Goal: Transaction & Acquisition: Obtain resource

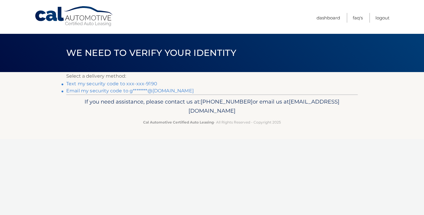
click at [140, 83] on link "Text my security code to xxx-xxx-9190" at bounding box center [111, 84] width 91 height 6
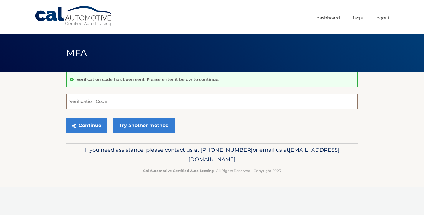
click at [124, 104] on input "Verification Code" at bounding box center [212, 101] width 292 height 15
type input "691130"
click at [66, 118] on button "Continue" at bounding box center [86, 125] width 41 height 15
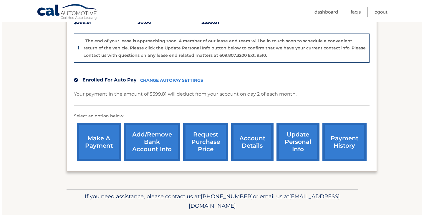
scroll to position [126, 0]
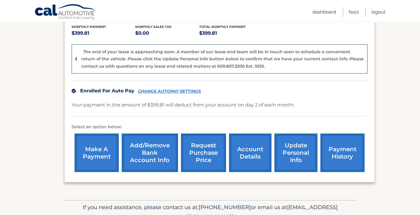
click at [208, 146] on link "request purchase price" at bounding box center [203, 153] width 45 height 39
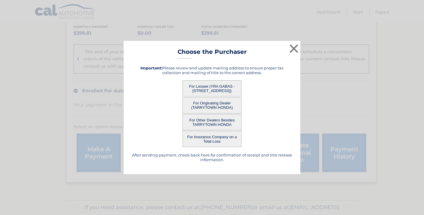
click at [210, 89] on button "For Lessee (YRA GABAS - 1321 Glastonbury Ln, , Fishkill, NY 12524)" at bounding box center [212, 88] width 59 height 16
click at [204, 87] on button "For Lessee (YRA GABAS - 1321 Glastonbury Ln, , Fishkill, NY 12524)" at bounding box center [212, 88] width 59 height 16
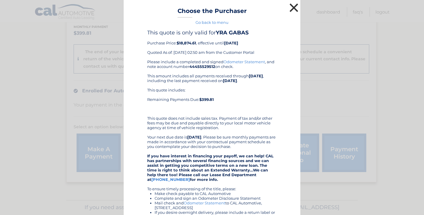
click at [294, 5] on button "×" at bounding box center [294, 8] width 12 height 12
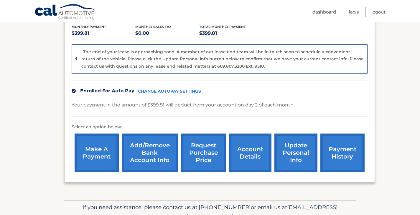
click at [191, 153] on link "request purchase price" at bounding box center [203, 153] width 45 height 39
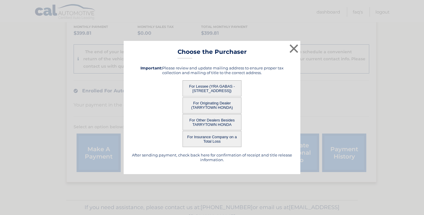
click at [217, 105] on button "For Originating Dealer (TARRYTOWN HONDA)" at bounding box center [212, 105] width 59 height 16
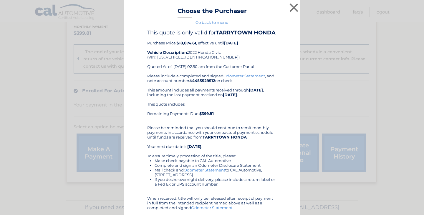
click at [202, 105] on div "This quote includes: Remaining Payments Due: $399.81" at bounding box center [212, 111] width 130 height 19
click at [294, 6] on button "×" at bounding box center [294, 8] width 12 height 12
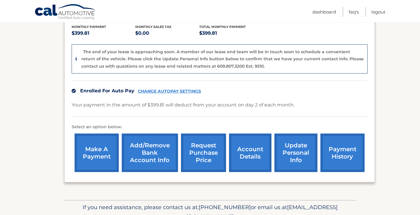
click at [195, 155] on link "request purchase price" at bounding box center [203, 153] width 45 height 39
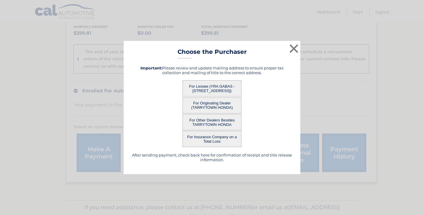
click at [197, 85] on button "For Lessee (YRA GABAS - 1321 Glastonbury Ln, , Fishkill, NY 12524)" at bounding box center [212, 88] width 59 height 16
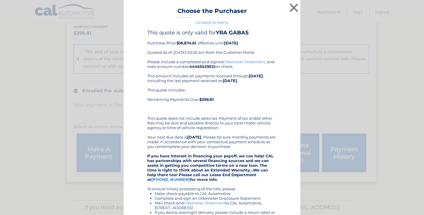
click at [215, 90] on div "× Choose the Purchaser Go back to menu After sending payment, check back here f…" at bounding box center [212, 159] width 177 height 318
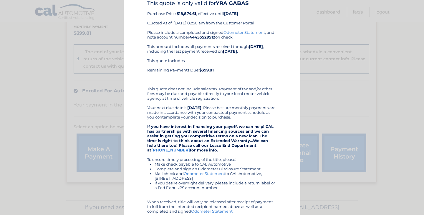
scroll to position [88, 0]
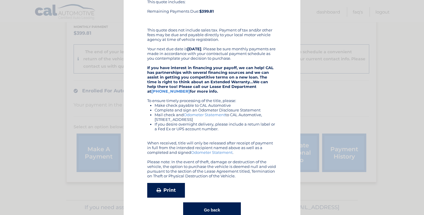
click at [173, 189] on link "Print" at bounding box center [166, 190] width 38 height 15
